Goal: Find specific page/section: Find specific page/section

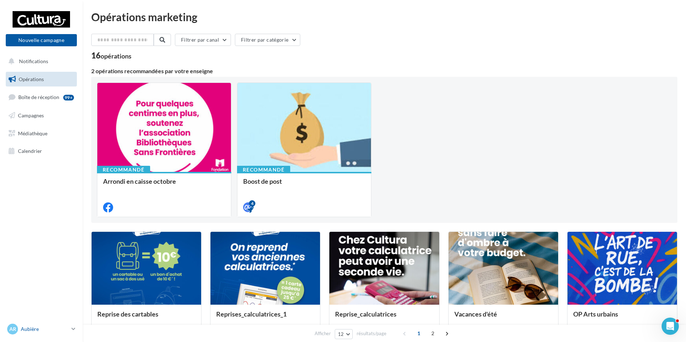
click at [74, 328] on icon at bounding box center [73, 329] width 4 height 6
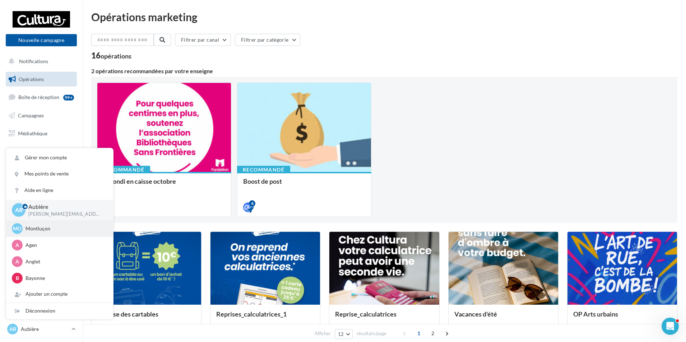
click at [47, 228] on p "Montluçon" at bounding box center [64, 228] width 79 height 7
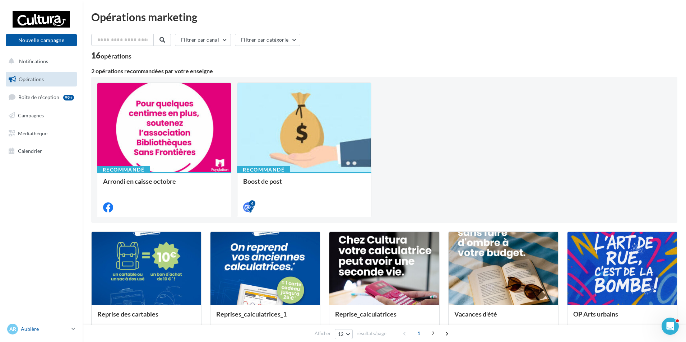
click at [74, 328] on icon at bounding box center [73, 329] width 4 height 6
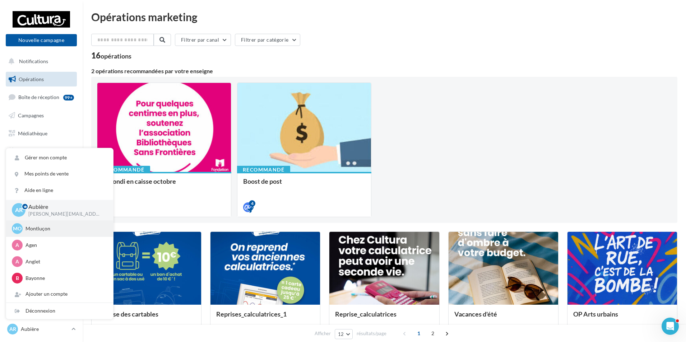
click at [45, 229] on p "Montluçon" at bounding box center [64, 228] width 79 height 7
